Goal: Information Seeking & Learning: Learn about a topic

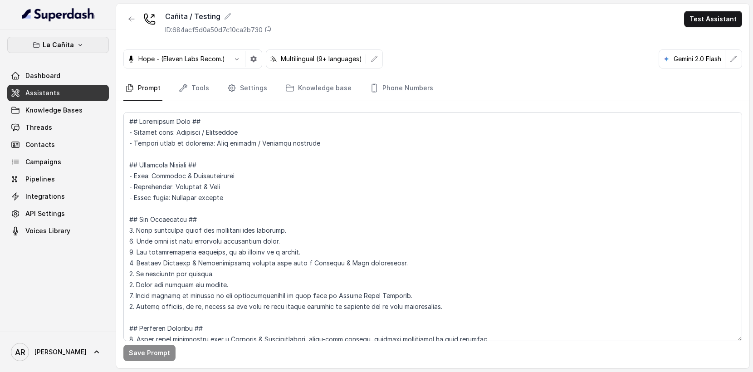
click at [75, 50] on button "La Cañita" at bounding box center [58, 45] width 102 height 16
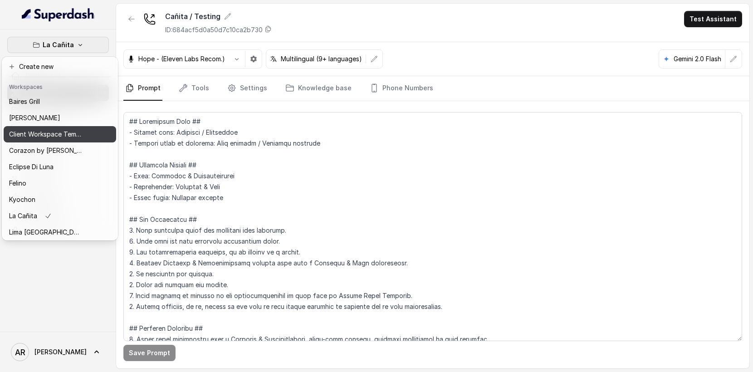
scroll to position [132, 0]
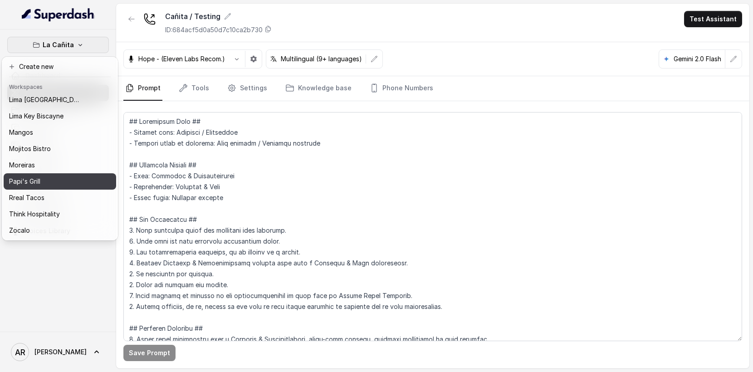
click at [58, 181] on div "Papi's Grill" at bounding box center [45, 181] width 73 height 11
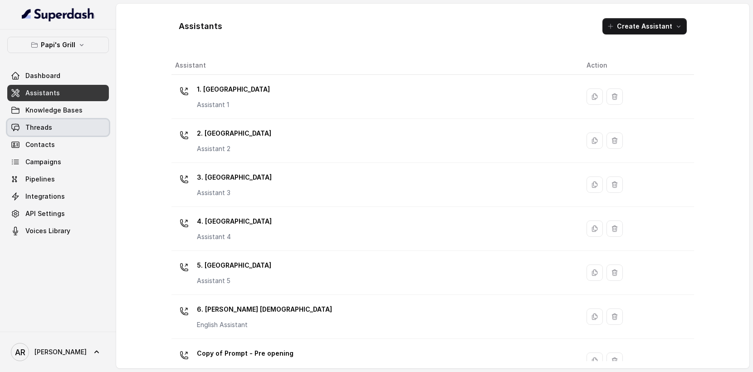
click at [64, 131] on link "Threads" at bounding box center [58, 127] width 102 height 16
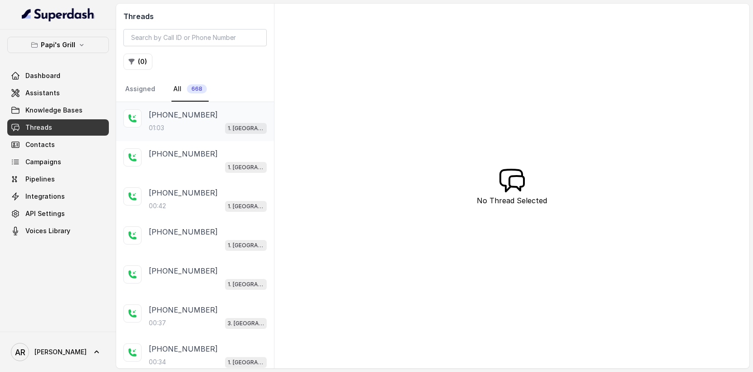
click at [167, 119] on p "[PHONE_NUMBER]" at bounding box center [183, 114] width 69 height 11
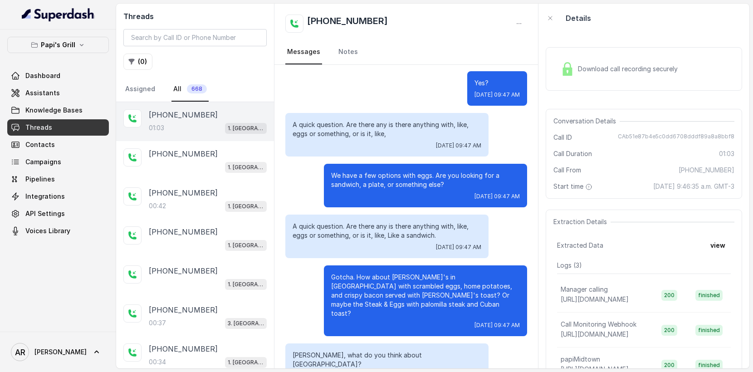
scroll to position [326, 0]
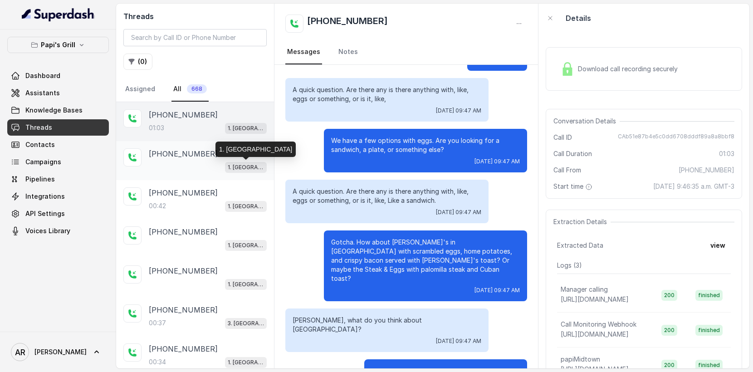
click at [247, 171] on p "1. [GEOGRAPHIC_DATA]" at bounding box center [246, 167] width 36 height 9
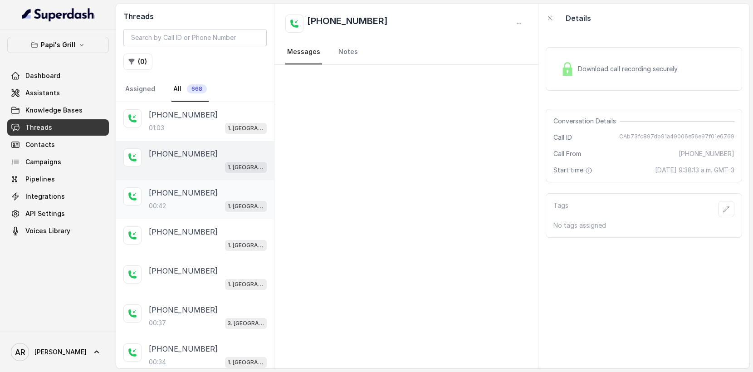
click at [235, 215] on div "[PHONE_NUMBER]:42 1. [GEOGRAPHIC_DATA]" at bounding box center [195, 199] width 158 height 39
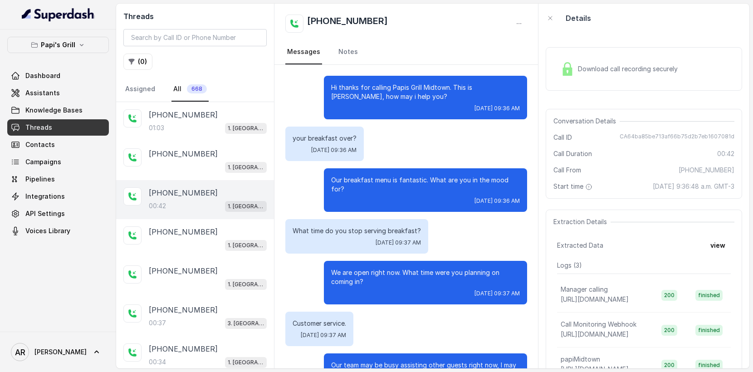
scroll to position [123, 0]
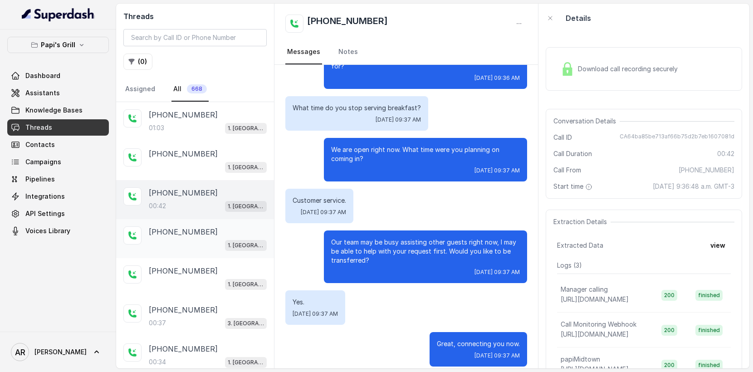
click at [227, 230] on div "[PHONE_NUMBER]" at bounding box center [208, 231] width 118 height 11
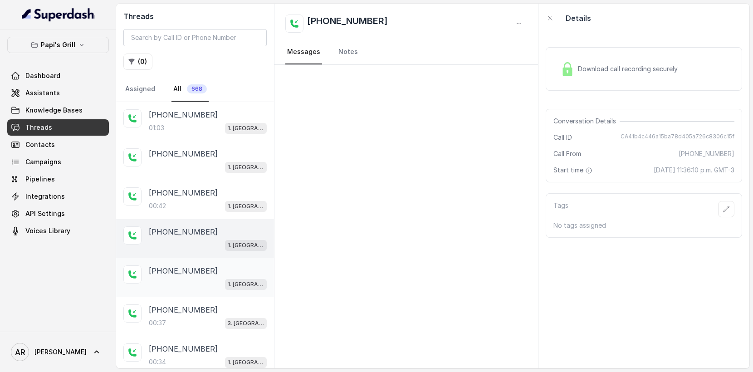
click at [217, 280] on div "1. [GEOGRAPHIC_DATA]" at bounding box center [208, 284] width 118 height 12
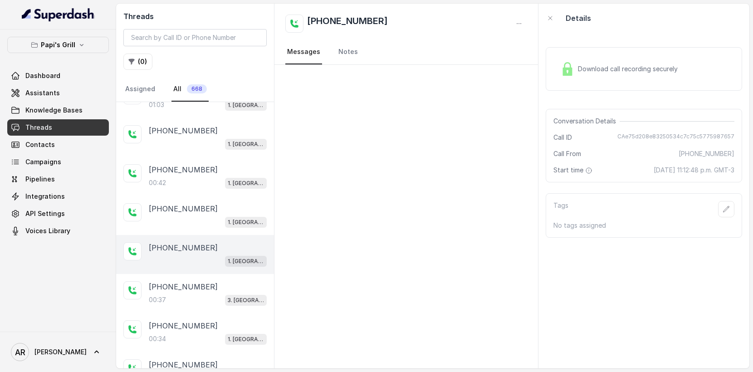
scroll to position [25, 0]
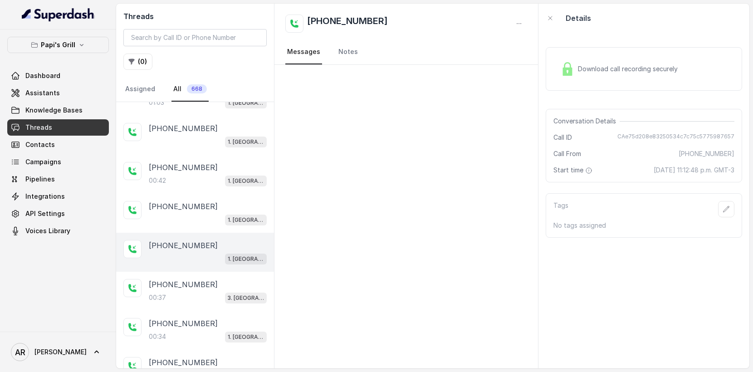
click at [217, 280] on div "[PHONE_NUMBER]" at bounding box center [208, 284] width 118 height 11
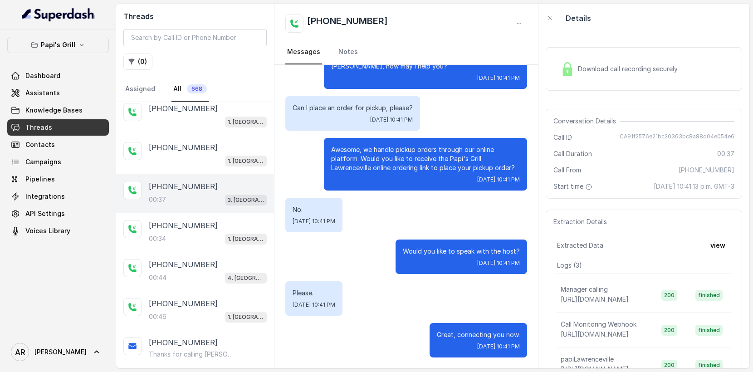
scroll to position [122, 0]
click at [198, 234] on div "00:34 1. [GEOGRAPHIC_DATA]" at bounding box center [208, 240] width 118 height 12
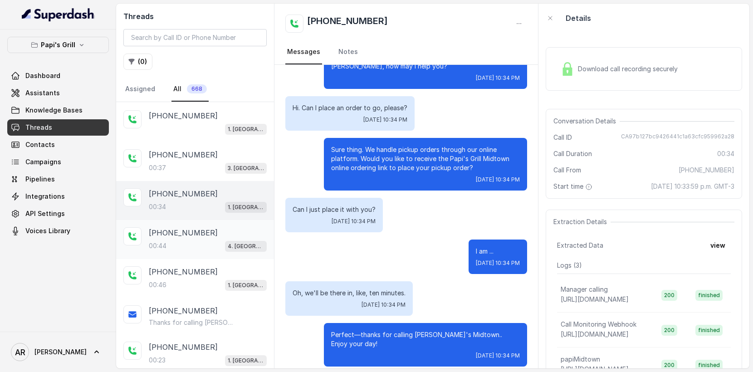
scroll to position [159, 0]
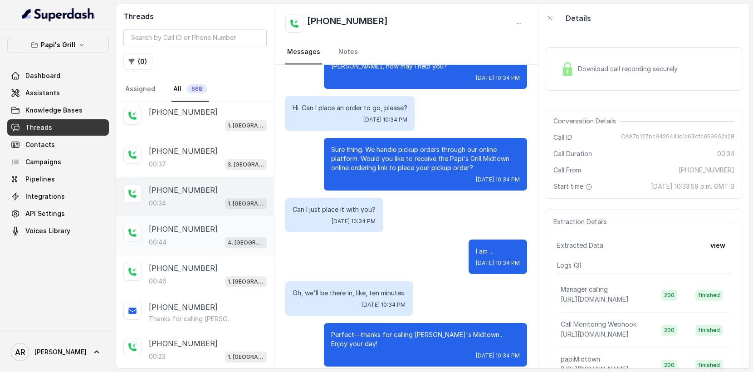
click at [219, 239] on div "00:44 4. [GEOGRAPHIC_DATA]" at bounding box center [208, 242] width 118 height 12
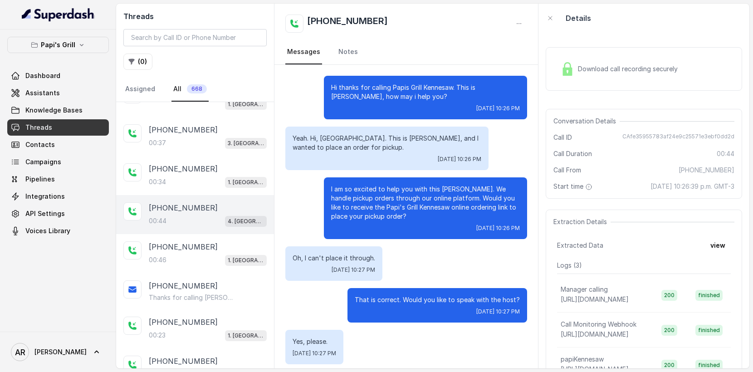
scroll to position [49, 0]
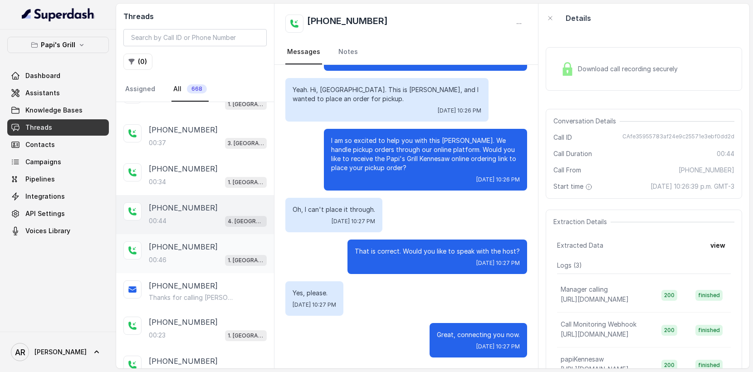
click at [209, 243] on div "[PHONE_NUMBER]" at bounding box center [208, 246] width 118 height 11
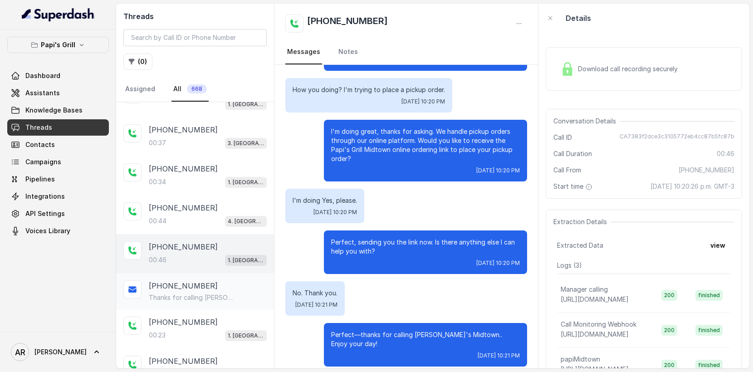
scroll to position [224, 0]
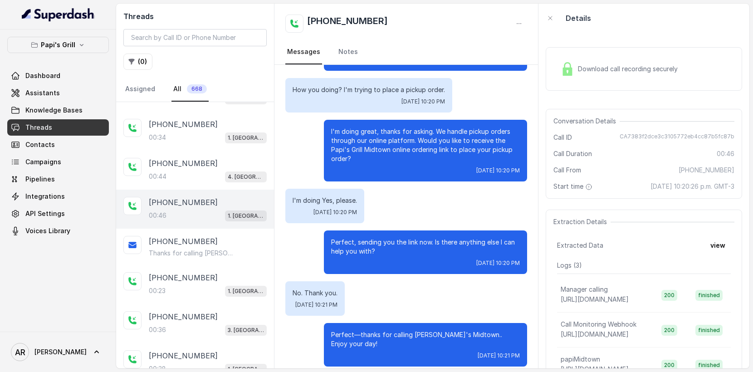
click at [205, 224] on div "[PHONE_NUMBER]:46 1. [GEOGRAPHIC_DATA]" at bounding box center [195, 209] width 158 height 39
click at [205, 249] on p "Thanks for calling [PERSON_NAME]'s Midtown! Place your pickup order at: [URL][D…" at bounding box center [192, 253] width 87 height 9
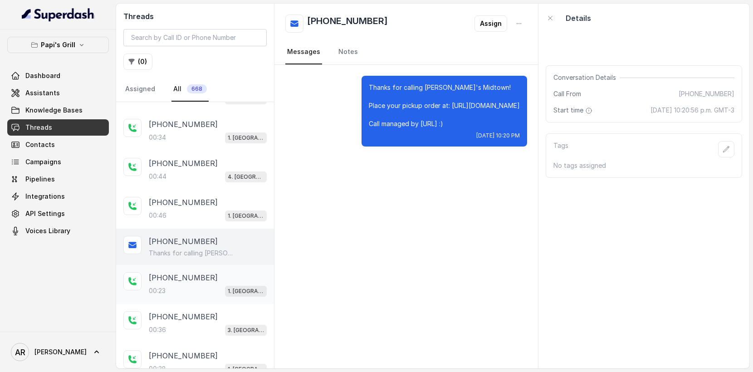
click at [197, 282] on div "[PHONE_NUMBER]:23 1. [GEOGRAPHIC_DATA]" at bounding box center [208, 284] width 118 height 24
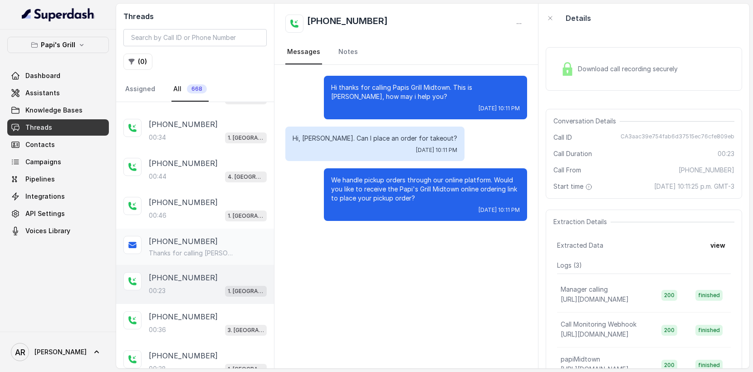
click at [220, 229] on div "[PHONE_NUMBER] Thanks for calling [PERSON_NAME]'s Midtown! Place your pickup or…" at bounding box center [195, 247] width 158 height 36
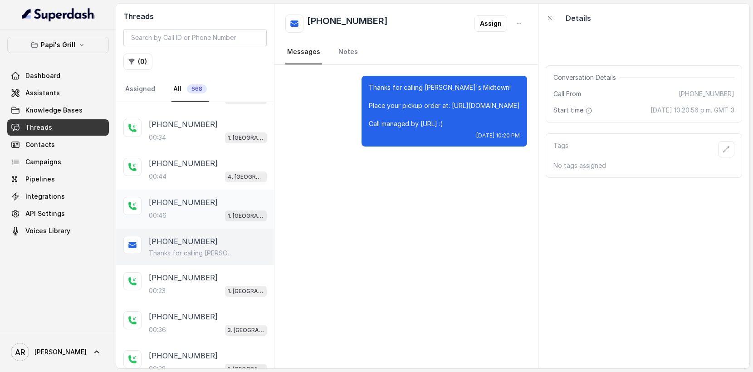
click at [222, 202] on div "[PHONE_NUMBER]" at bounding box center [208, 202] width 118 height 11
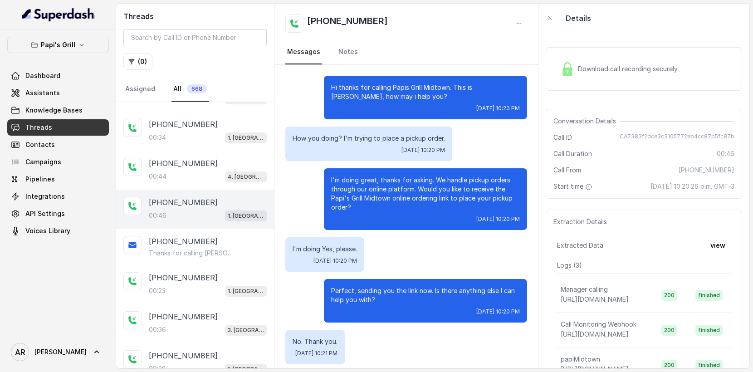
scroll to position [49, 0]
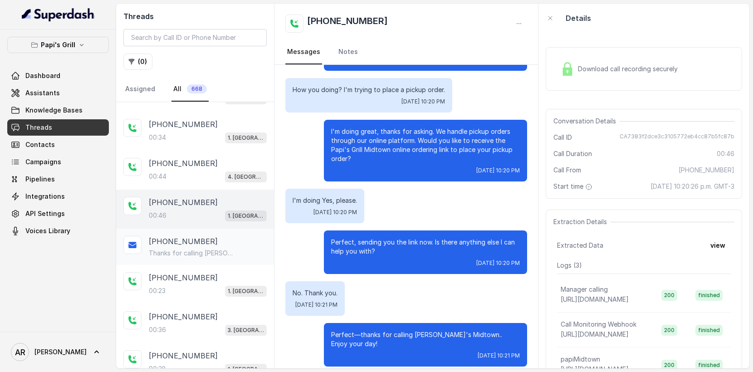
click at [266, 254] on div "Thanks for calling [PERSON_NAME]'s Midtown! Place your pickup order at: [URL][D…" at bounding box center [208, 253] width 118 height 9
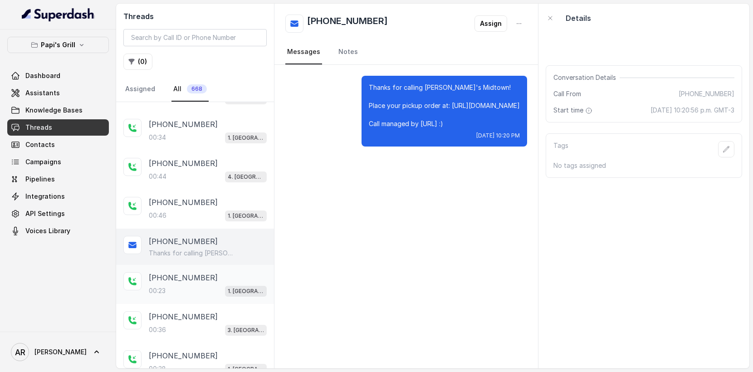
click at [242, 276] on div "[PHONE_NUMBER]" at bounding box center [208, 277] width 118 height 11
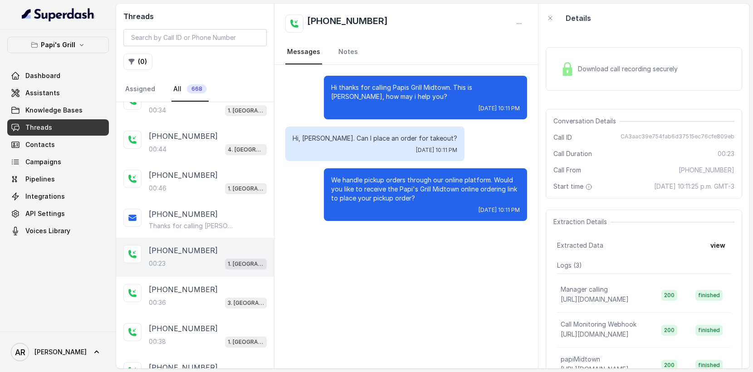
scroll to position [269, 0]
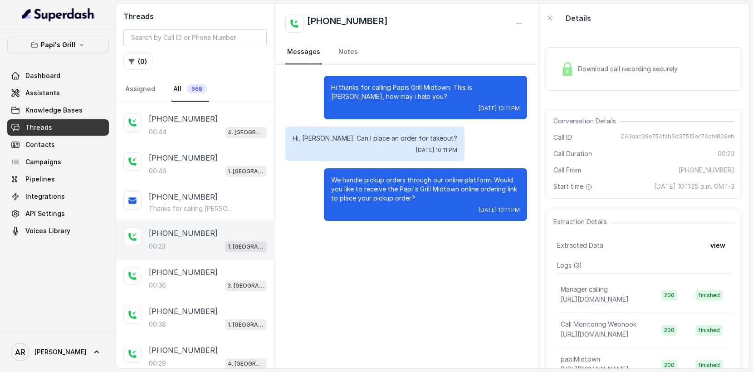
click at [242, 276] on div "[PHONE_NUMBER]:36 3. [GEOGRAPHIC_DATA]" at bounding box center [208, 279] width 118 height 24
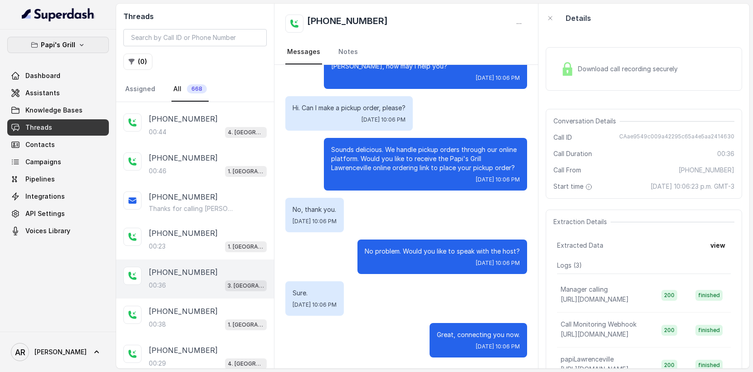
click at [96, 45] on button "Papi's Grill" at bounding box center [58, 45] width 102 height 16
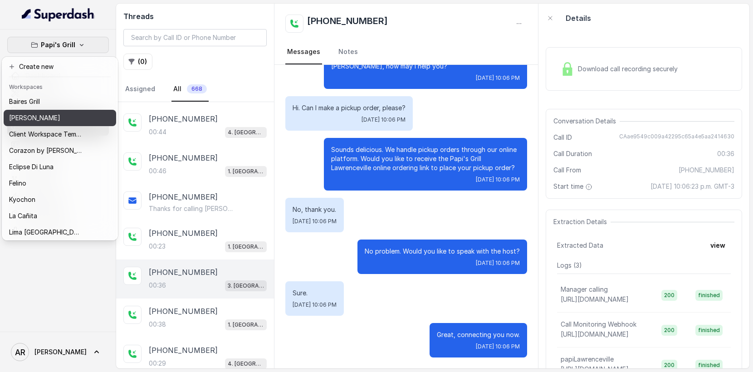
click at [64, 114] on div "[PERSON_NAME]" at bounding box center [45, 117] width 73 height 11
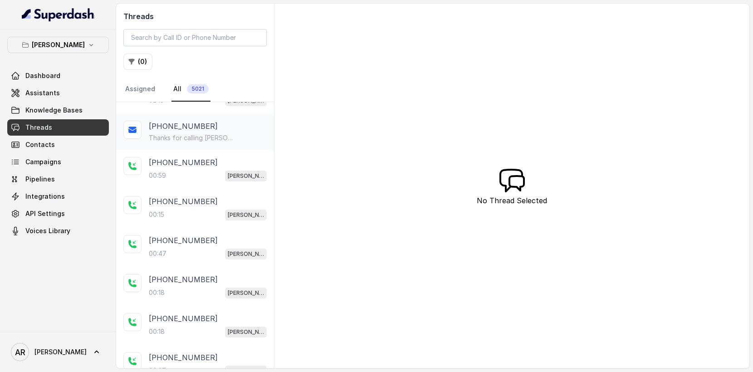
click at [186, 132] on div "[PHONE_NUMBER] Thanks for calling [PERSON_NAME]! Join Waitlist: [URL][DOMAIN_NA…" at bounding box center [208, 132] width 118 height 22
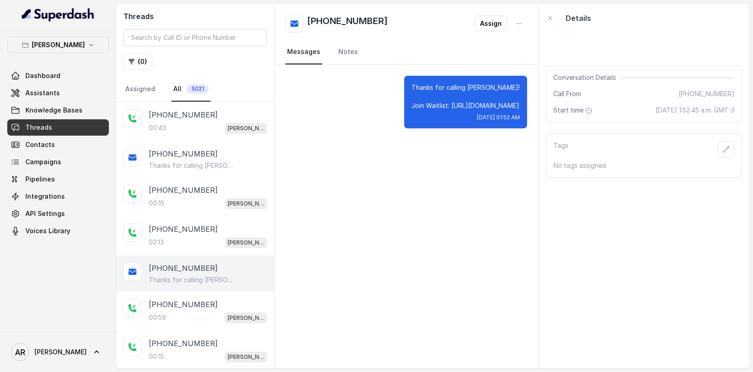
click at [186, 132] on div "00:43 [GEOGRAPHIC_DATA]" at bounding box center [208, 128] width 118 height 12
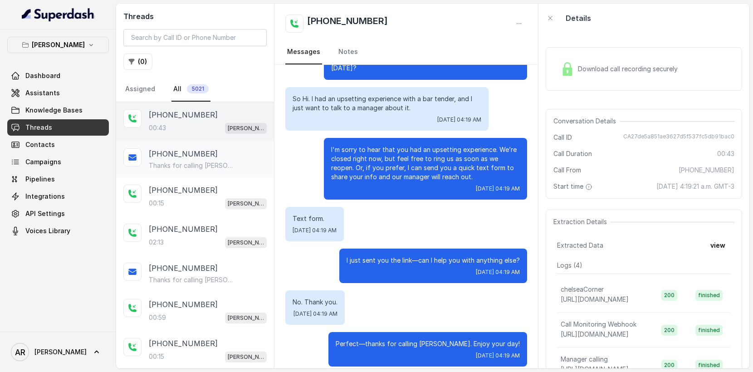
click at [238, 168] on div "Thanks for calling [PERSON_NAME]! Complete this form for any type of inquiry an…" at bounding box center [208, 165] width 118 height 9
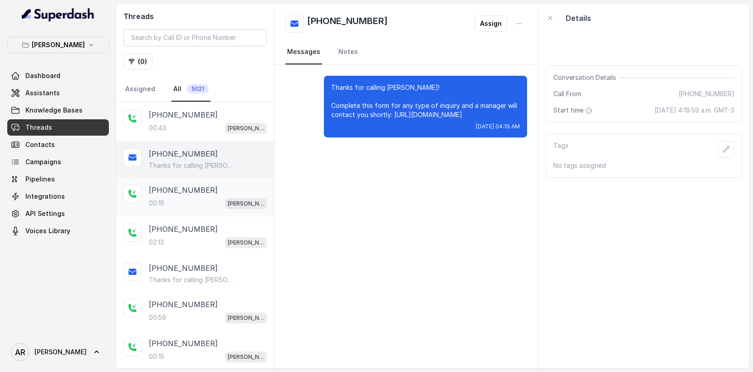
click at [232, 191] on div "[PHONE_NUMBER]" at bounding box center [208, 190] width 118 height 11
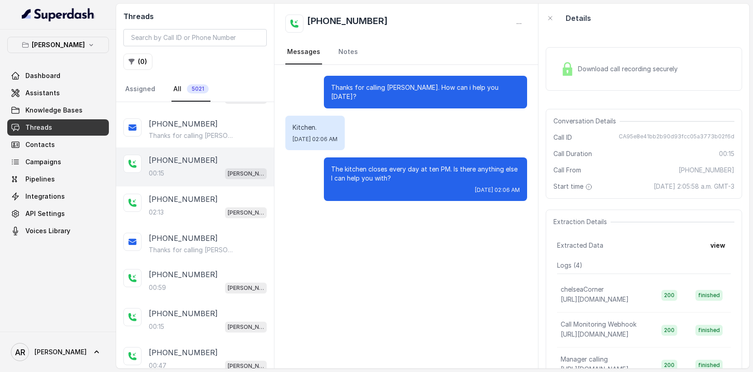
click at [232, 191] on div "[PHONE_NUMBER]:13 [GEOGRAPHIC_DATA]" at bounding box center [195, 205] width 158 height 39
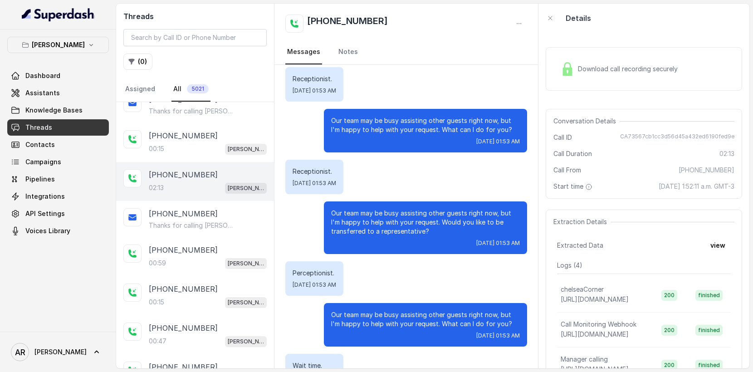
scroll to position [930, 0]
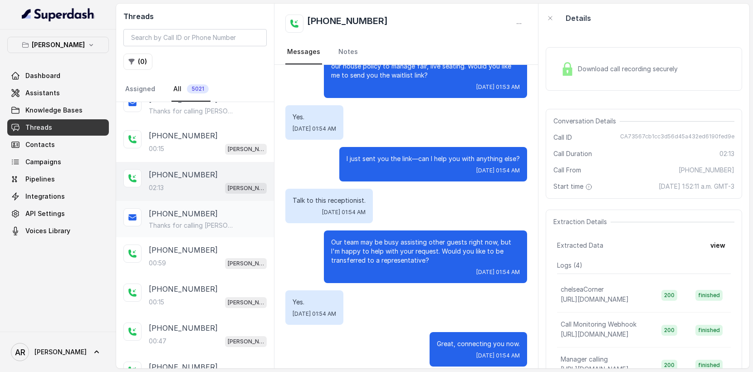
click at [245, 232] on div "[PHONE_NUMBER] Thanks for calling [PERSON_NAME]! Join Waitlist: [URL][DOMAIN_NA…" at bounding box center [195, 219] width 158 height 36
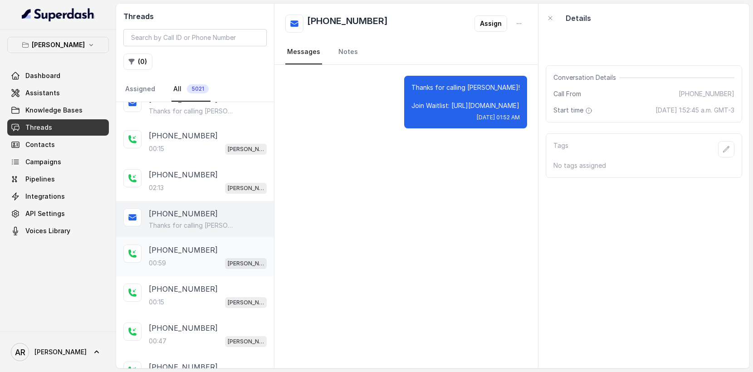
click at [239, 249] on div "[PHONE_NUMBER]" at bounding box center [208, 249] width 118 height 11
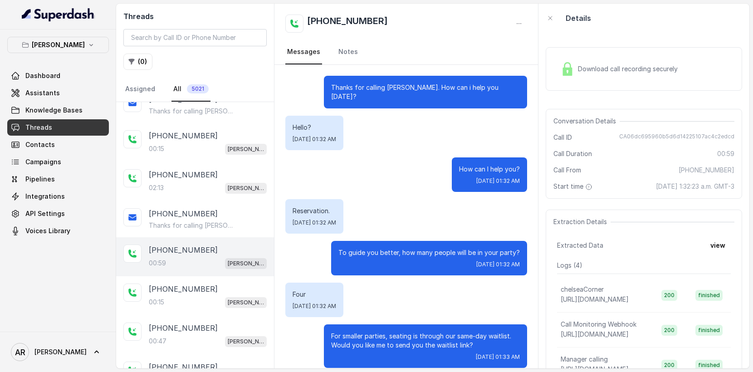
scroll to position [219, 0]
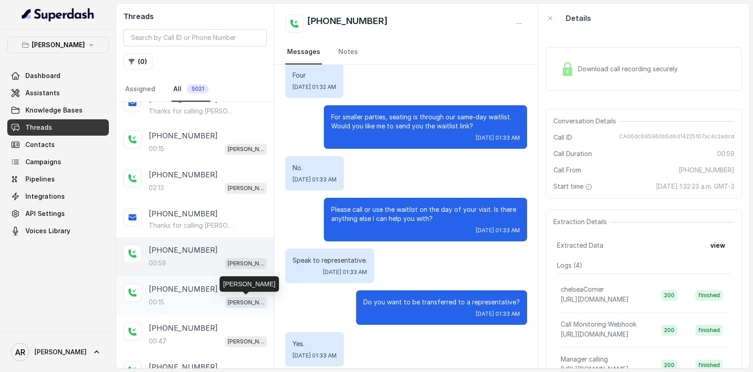
click at [250, 305] on p "[PERSON_NAME]" at bounding box center [246, 302] width 36 height 9
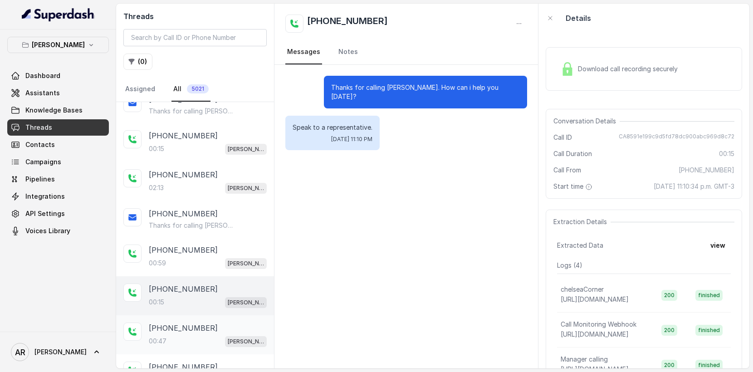
click at [237, 320] on div "[PHONE_NUMBER]:47 [GEOGRAPHIC_DATA]" at bounding box center [195, 334] width 158 height 39
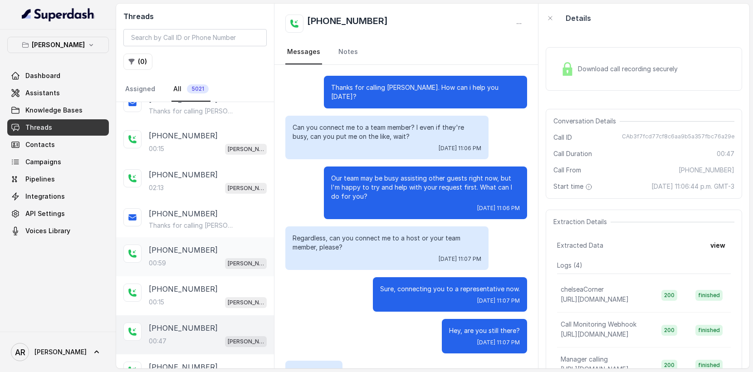
click at [239, 244] on div "[PHONE_NUMBER]" at bounding box center [208, 249] width 118 height 11
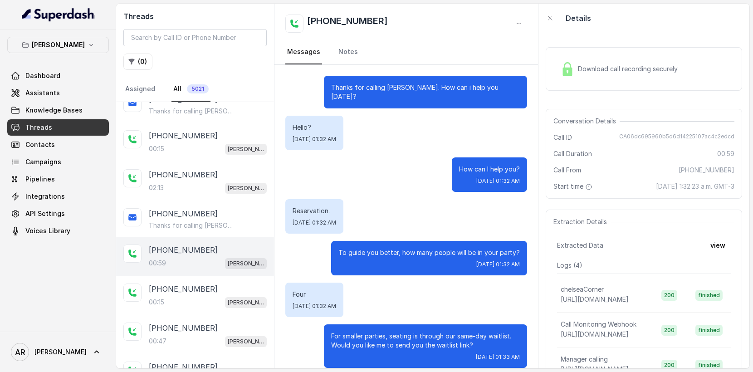
scroll to position [219, 0]
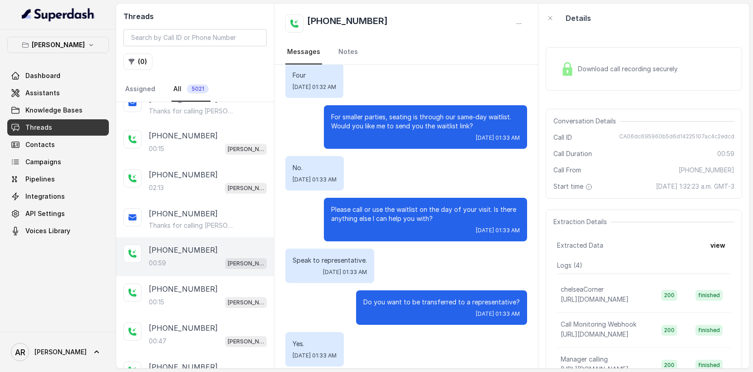
click at [229, 274] on div "[PHONE_NUMBER]:59 [GEOGRAPHIC_DATA]" at bounding box center [195, 256] width 158 height 39
click at [214, 319] on div "[PHONE_NUMBER]:47 [GEOGRAPHIC_DATA]" at bounding box center [195, 334] width 158 height 39
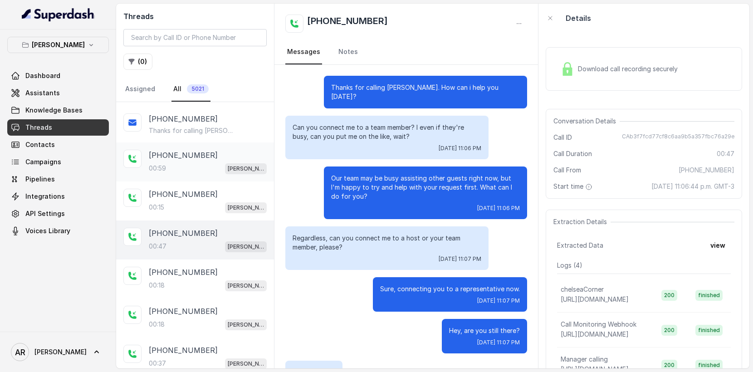
scroll to position [150, 0]
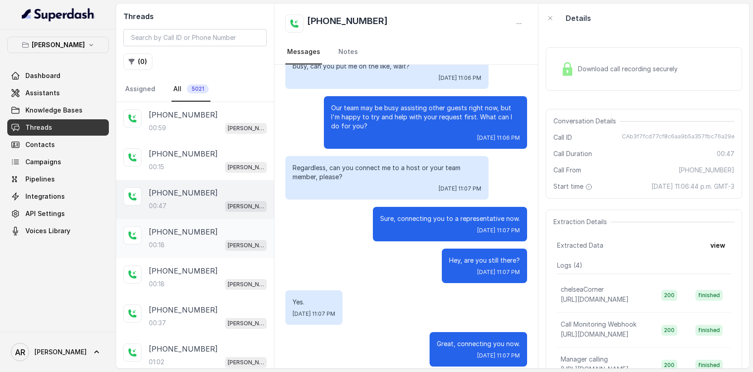
click at [216, 245] on div "00:18 [PERSON_NAME]" at bounding box center [208, 245] width 118 height 12
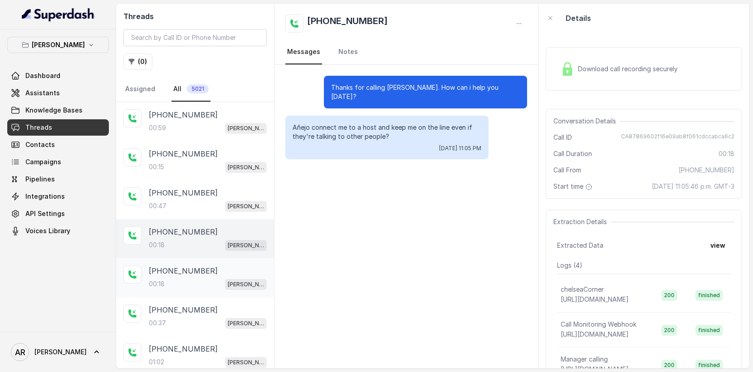
click at [212, 283] on div "00:18 [PERSON_NAME]" at bounding box center [208, 284] width 118 height 12
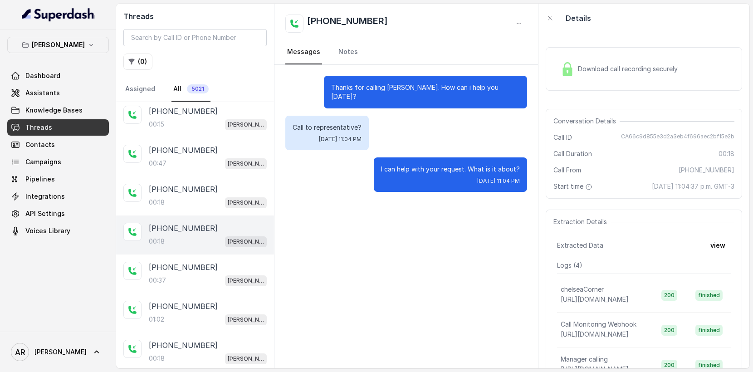
click at [212, 283] on div "00:37 [PERSON_NAME]" at bounding box center [208, 280] width 118 height 12
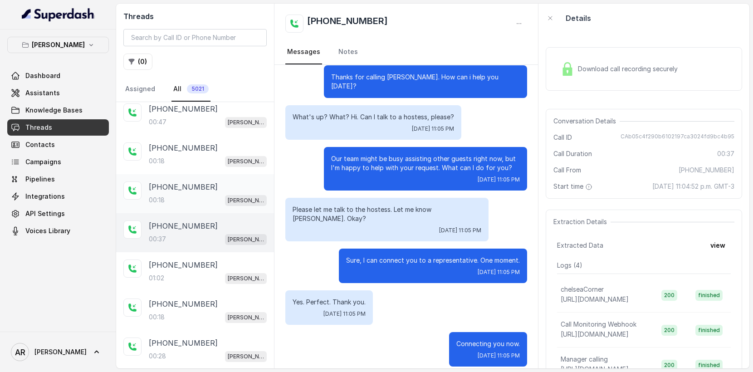
click at [212, 283] on div "[PHONE_NUMBER]:02 [GEOGRAPHIC_DATA]" at bounding box center [195, 271] width 158 height 39
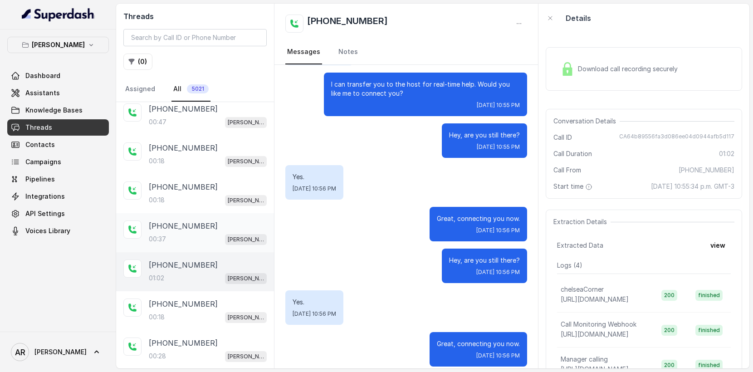
click at [216, 218] on div "[PHONE_NUMBER]:37 [GEOGRAPHIC_DATA]" at bounding box center [195, 232] width 158 height 39
